Goal: Transaction & Acquisition: Subscribe to service/newsletter

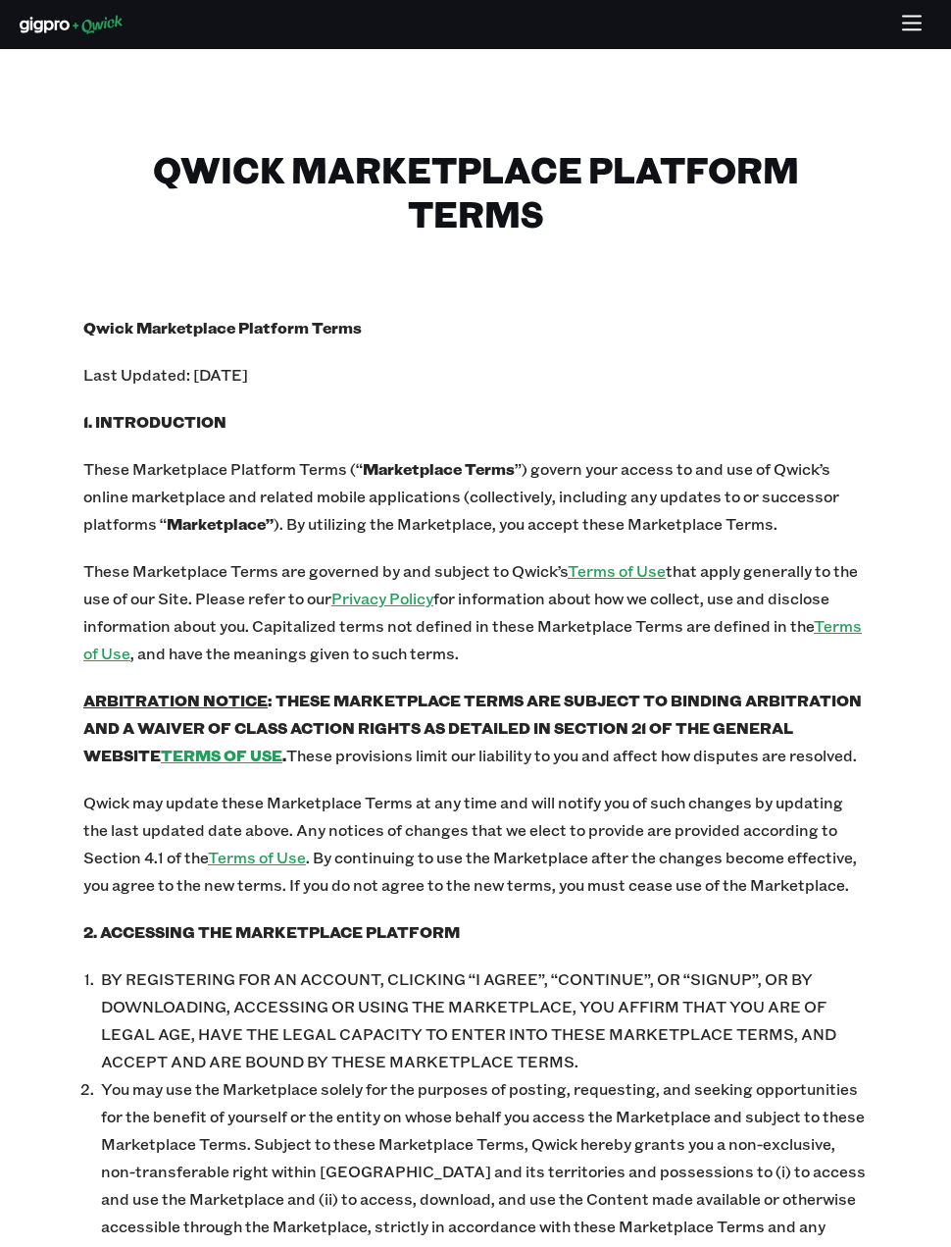
click at [910, 16] on icon "button" at bounding box center [912, 16] width 18 height 0
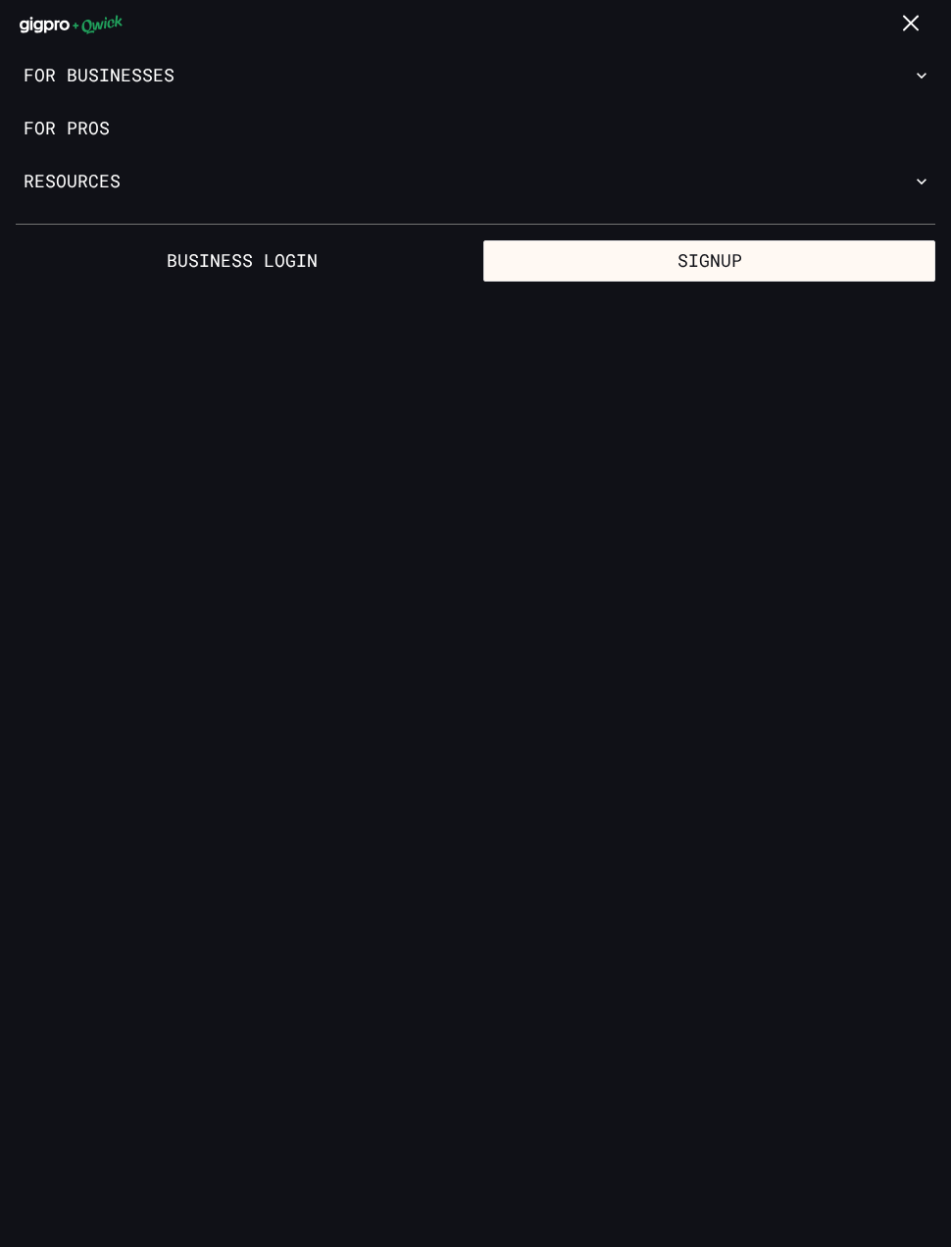
click at [816, 258] on button "Signup" at bounding box center [710, 260] width 452 height 41
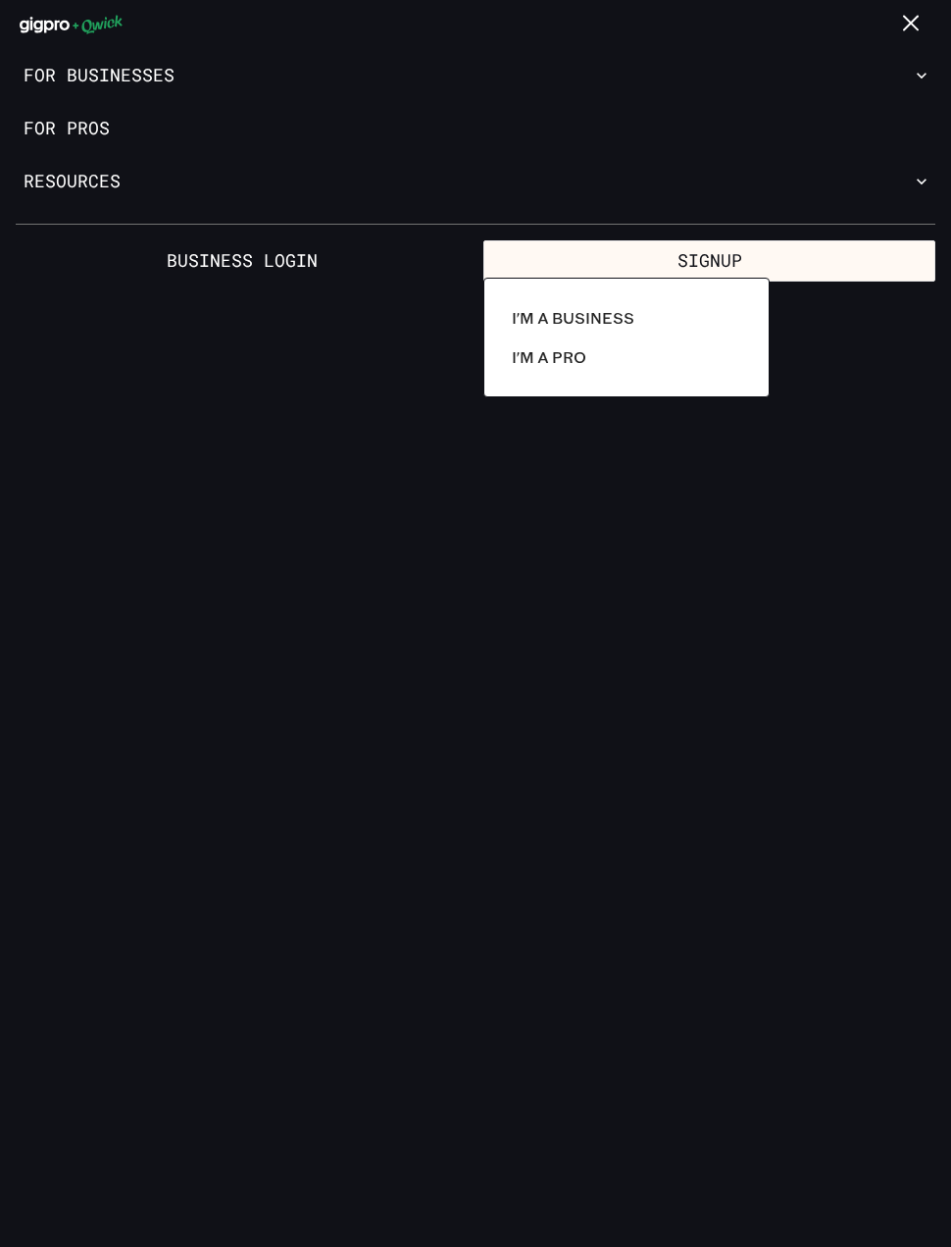
click at [79, 129] on div at bounding box center [475, 623] width 951 height 1247
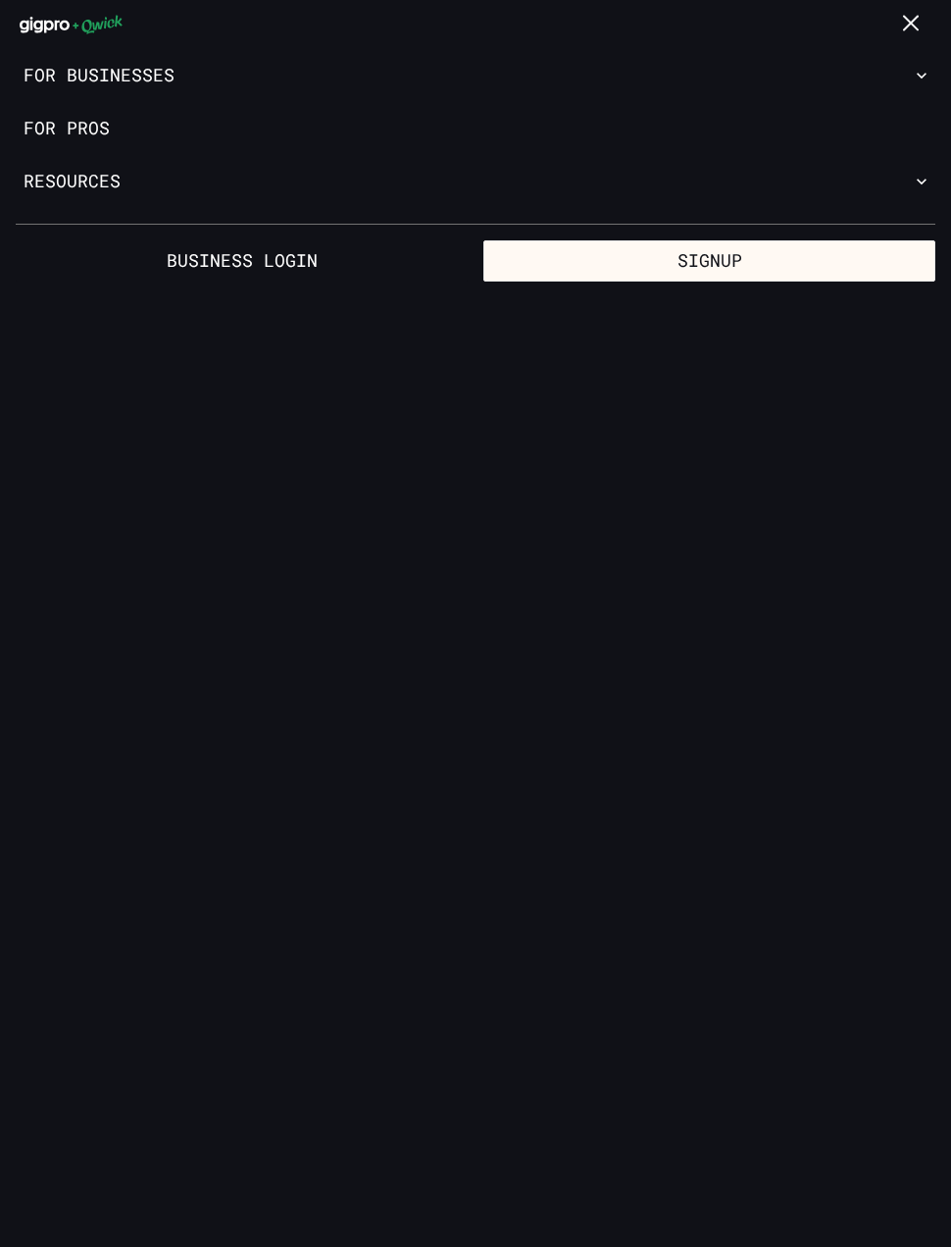
click at [730, 244] on button "Signup" at bounding box center [710, 260] width 452 height 41
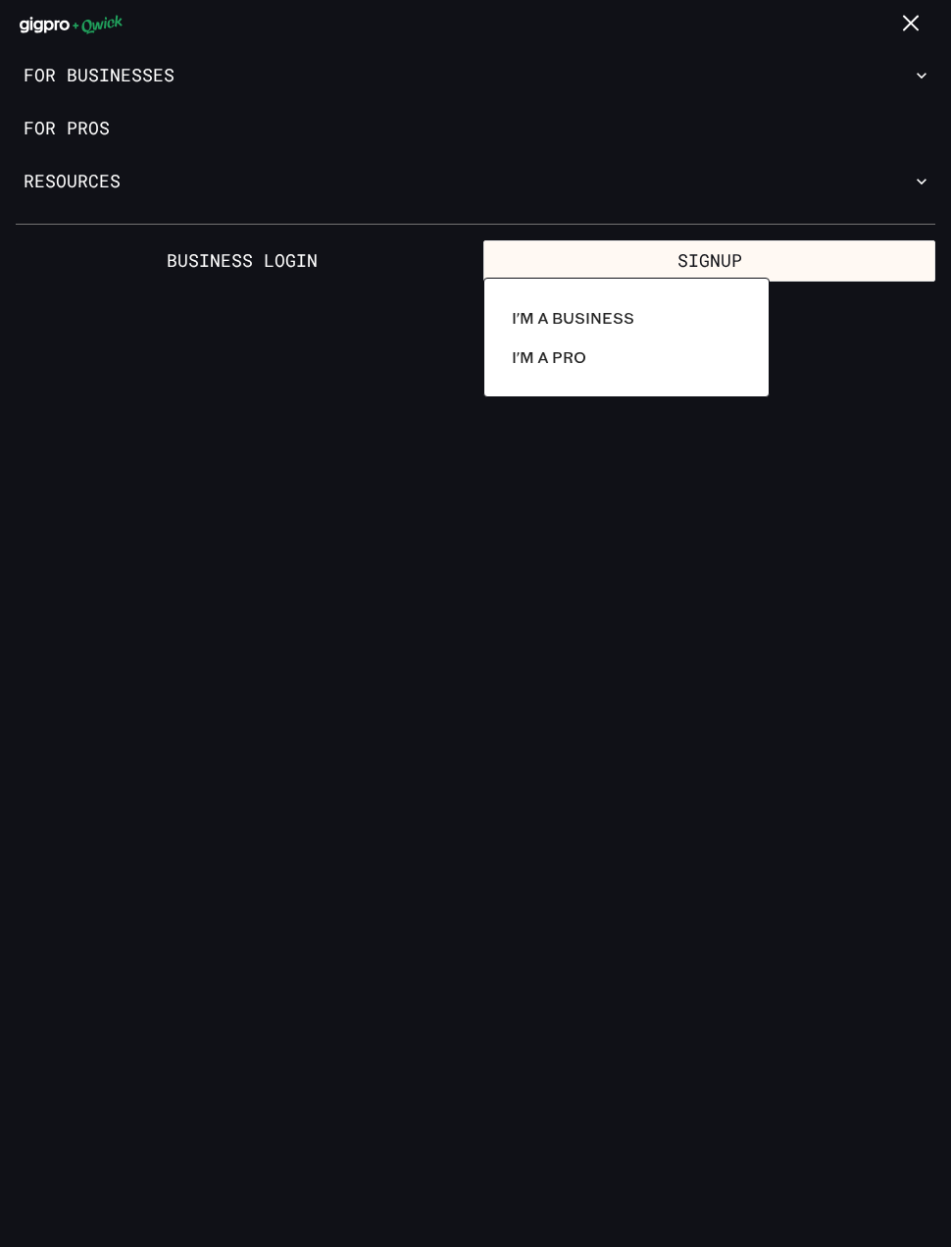
click at [575, 349] on p "I'm a Pro" at bounding box center [549, 357] width 75 height 24
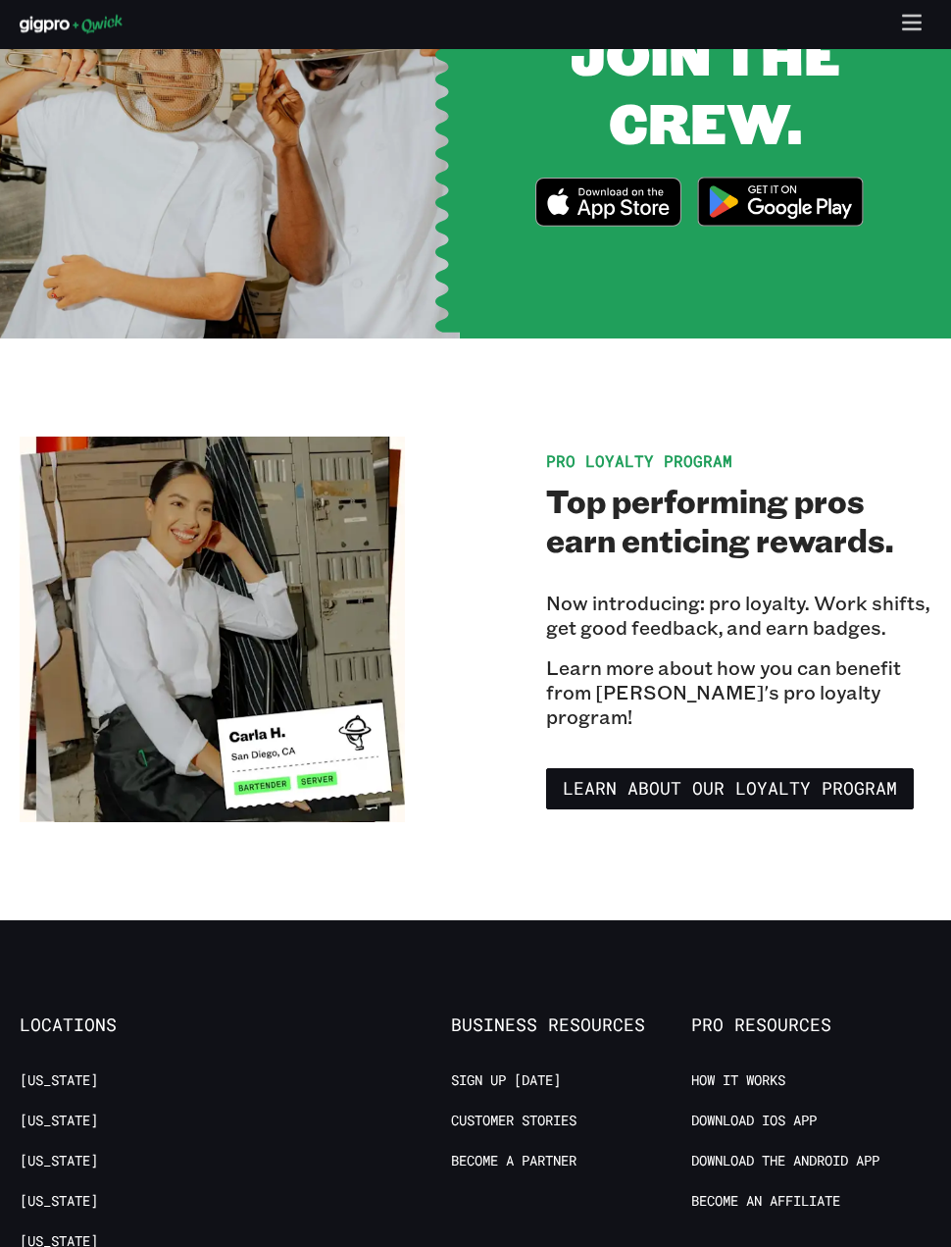
scroll to position [2686, 0]
click at [528, 1078] on link "Sign up [DATE]" at bounding box center [506, 1080] width 110 height 19
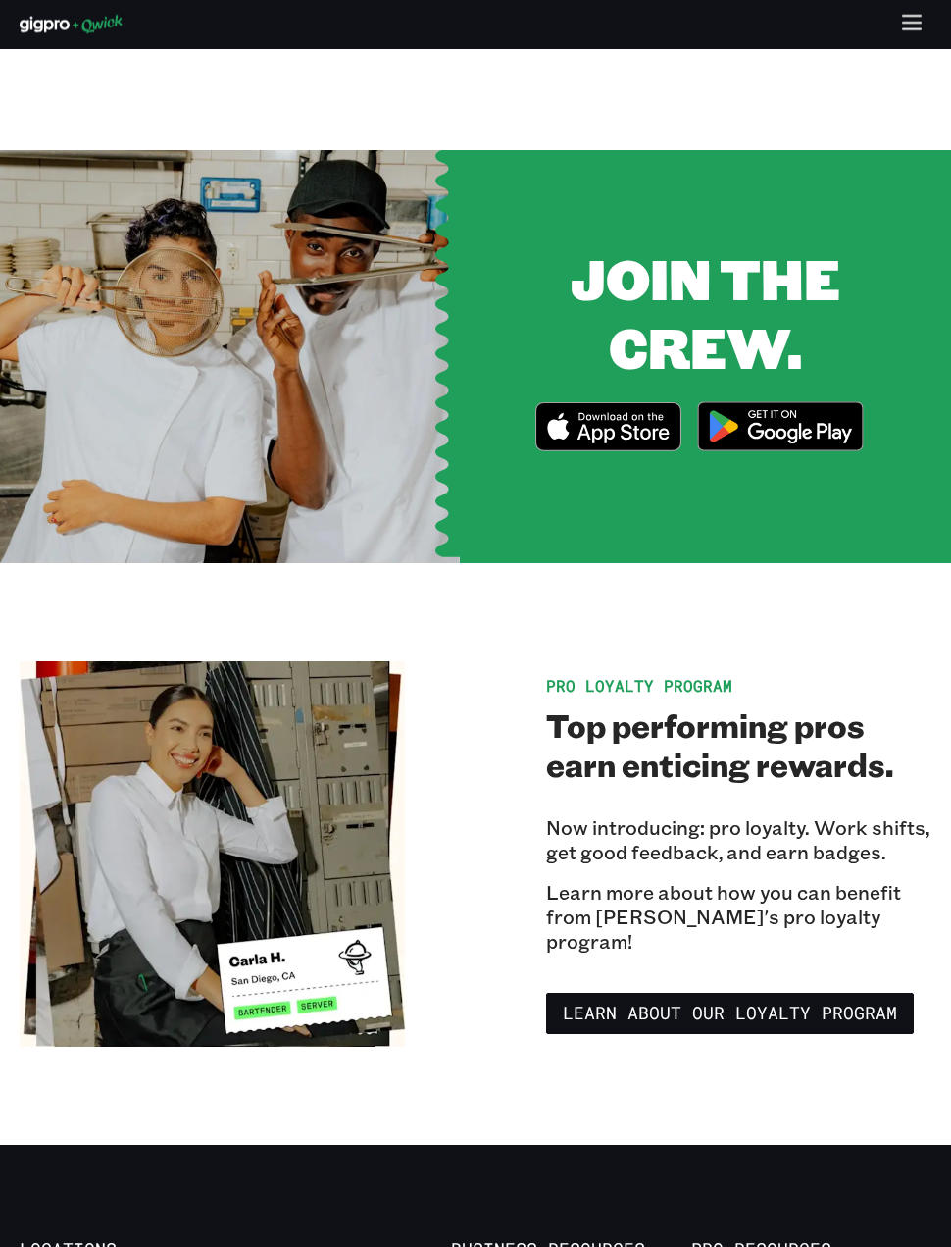
scroll to position [2405, 0]
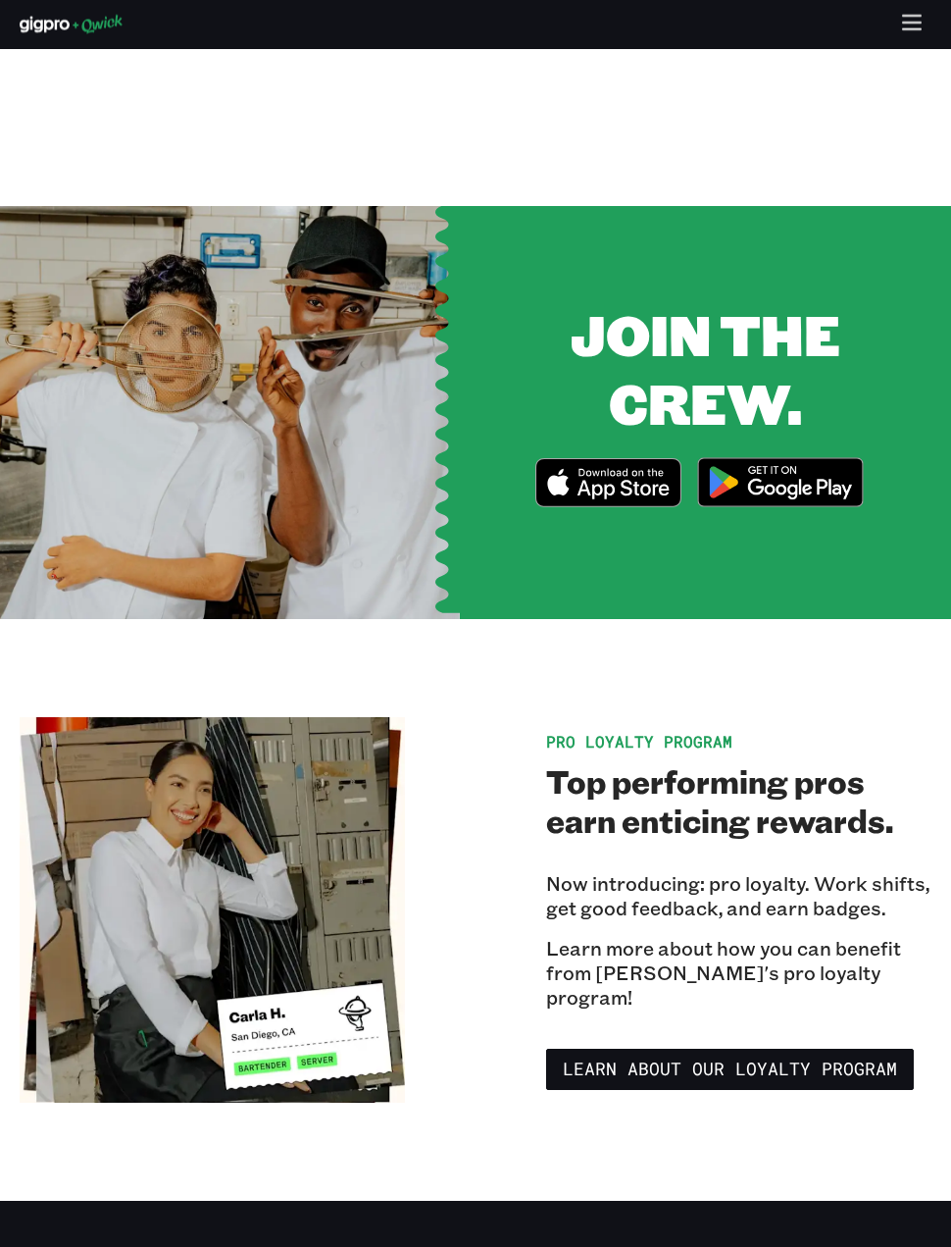
click at [761, 333] on span "JOIN THE CREW." at bounding box center [706, 369] width 270 height 142
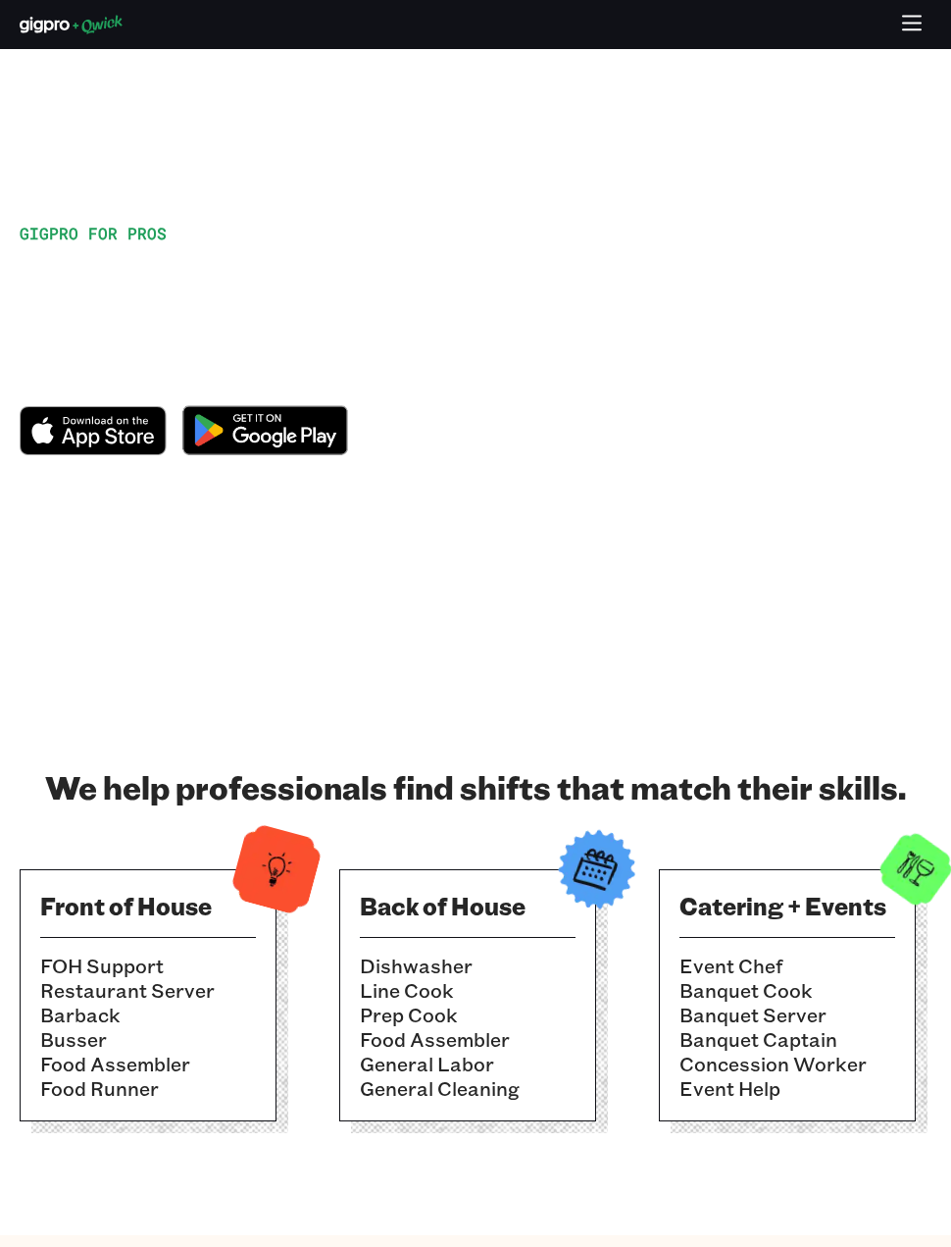
scroll to position [0, 0]
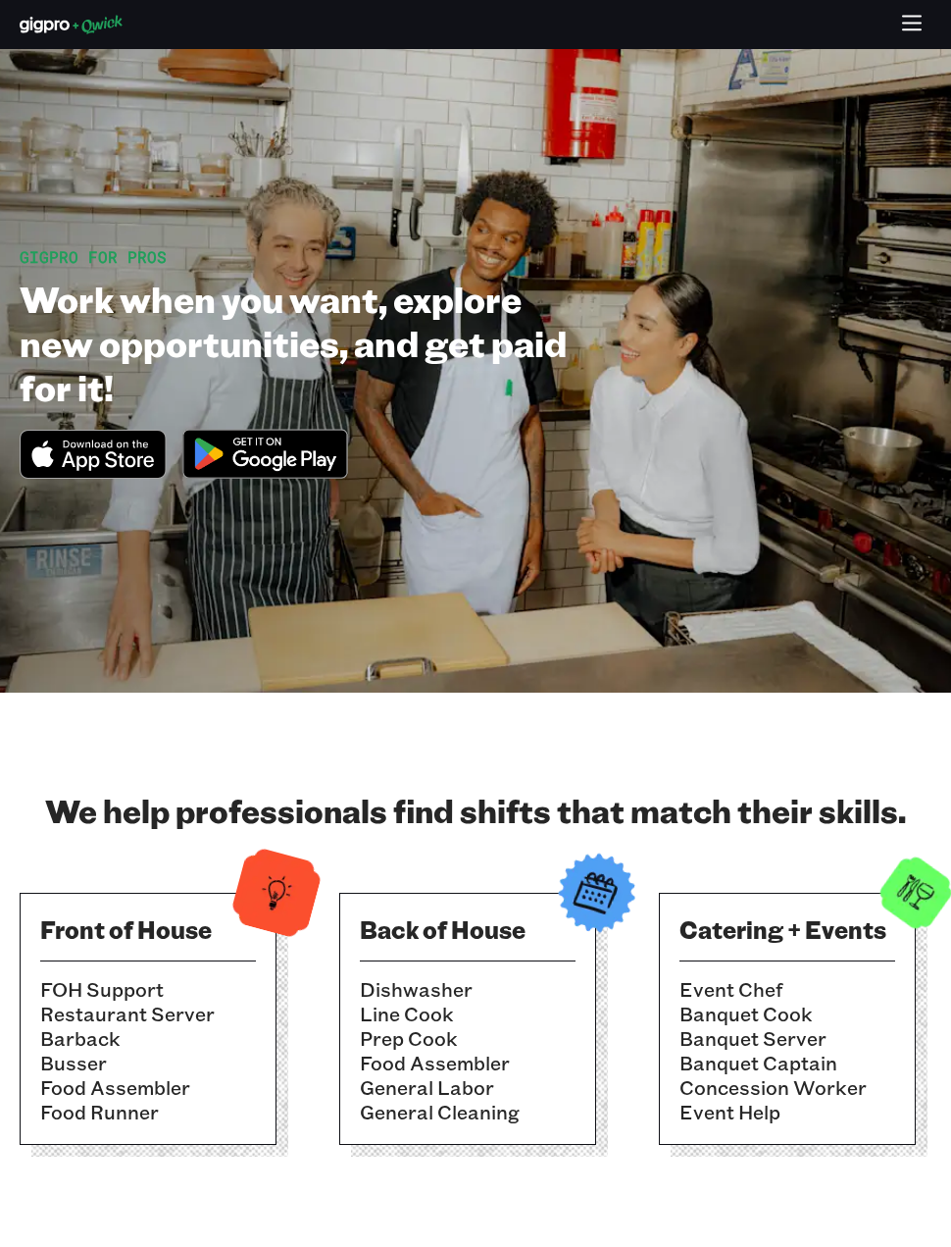
click at [895, 31] on button "button" at bounding box center [912, 25] width 38 height 38
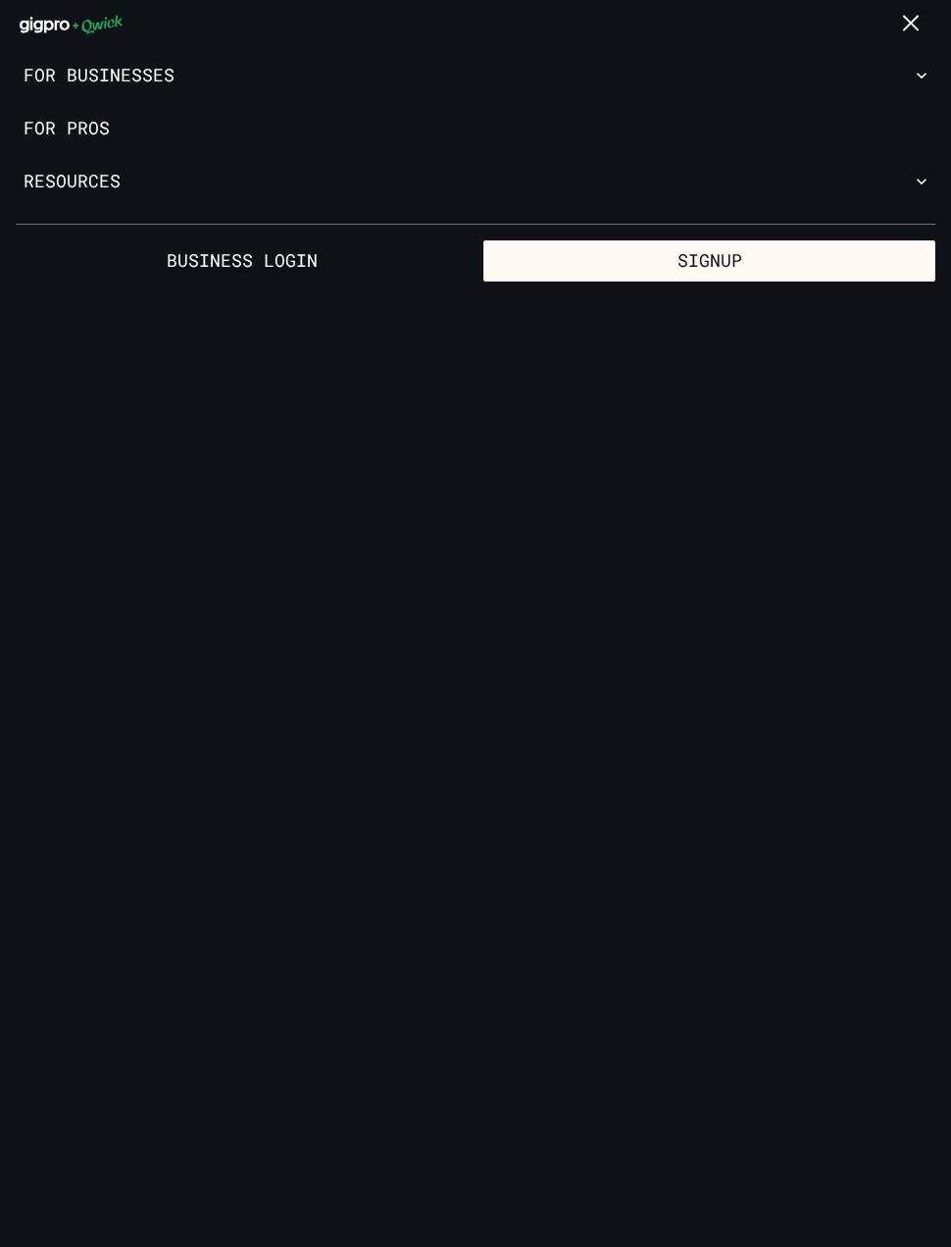
click at [779, 262] on button "Signup" at bounding box center [710, 260] width 452 height 41
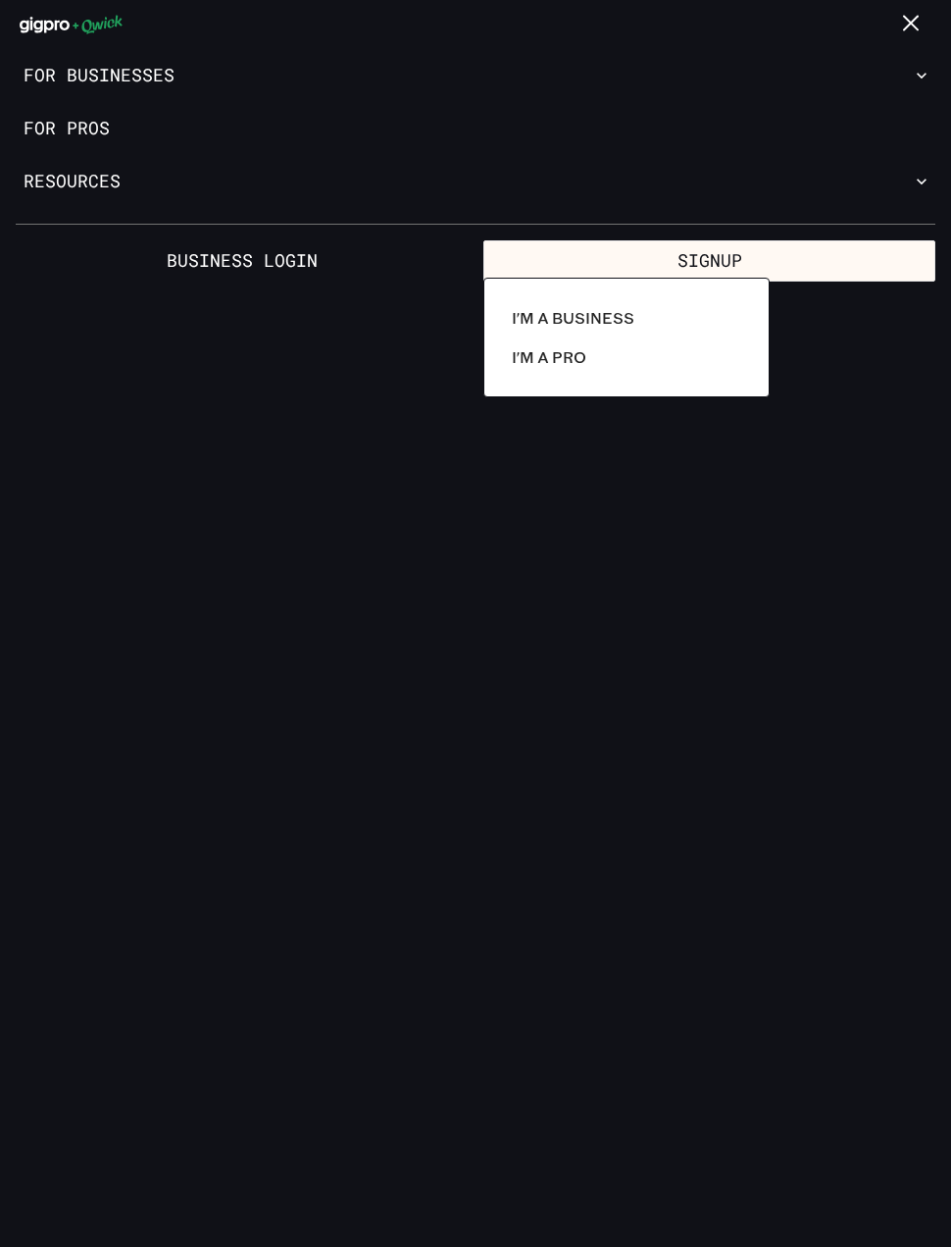
click at [632, 359] on link "I'm a Pro" at bounding box center [626, 356] width 245 height 39
